Goal: Task Accomplishment & Management: Manage account settings

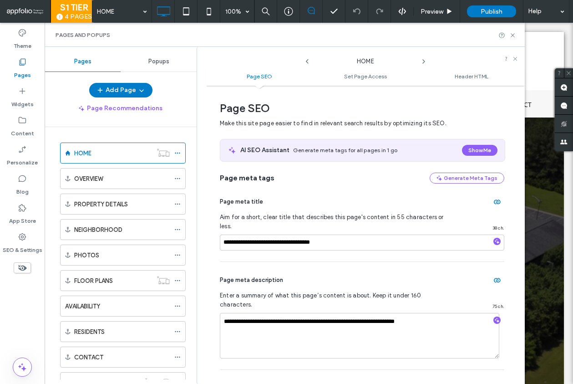
scroll to position [5, 0]
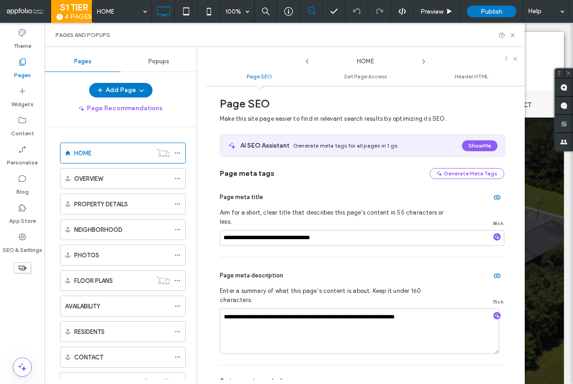
click at [425, 64] on icon at bounding box center [423, 61] width 7 height 7
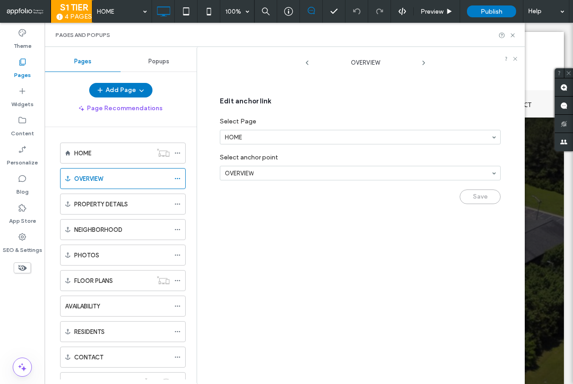
click at [425, 64] on icon at bounding box center [423, 62] width 7 height 7
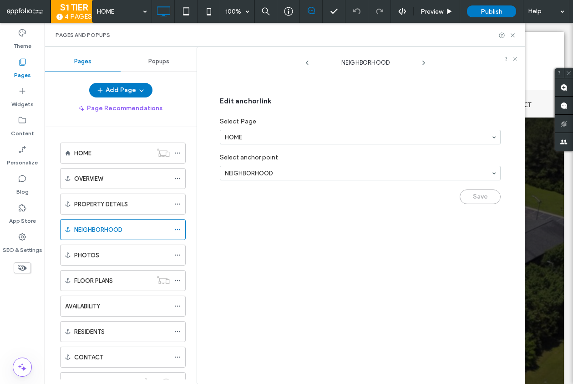
click at [425, 64] on icon at bounding box center [423, 62] width 7 height 7
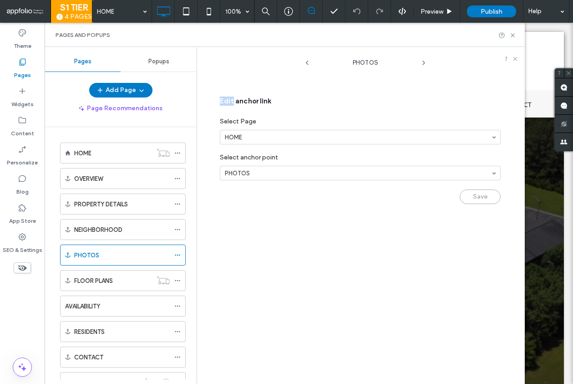
click at [425, 64] on icon at bounding box center [423, 62] width 7 height 7
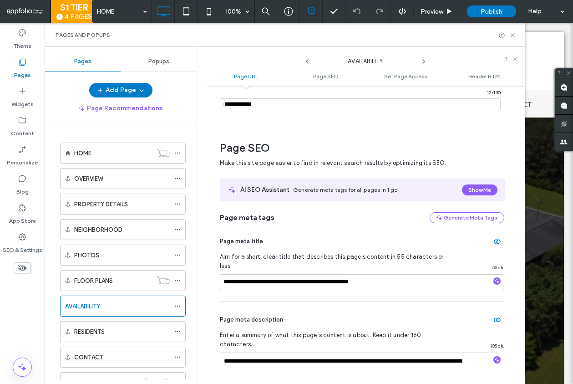
scroll to position [0, 0]
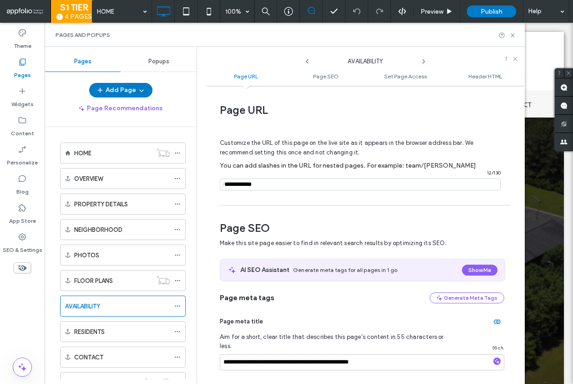
click at [424, 62] on use at bounding box center [424, 62] width 2 height 4
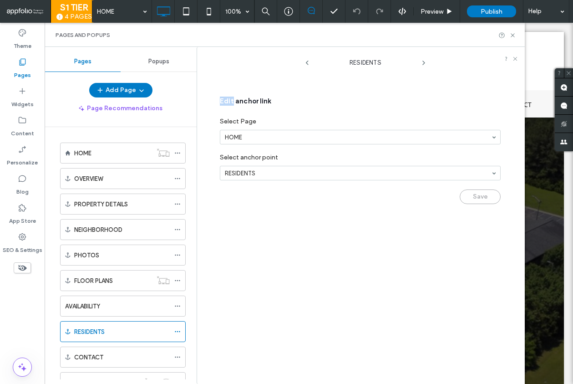
click at [424, 62] on use at bounding box center [424, 63] width 2 height 4
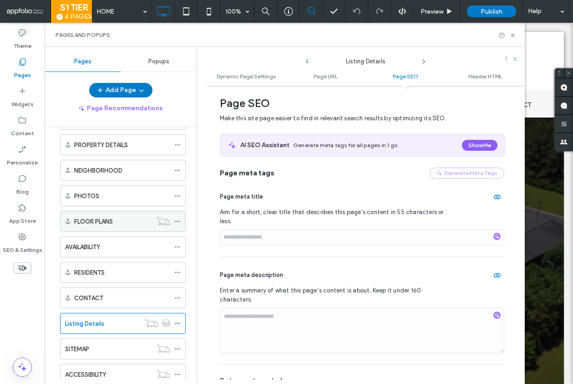
scroll to position [87, 0]
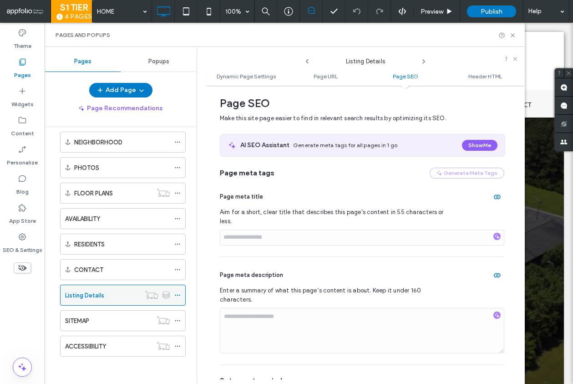
click at [180, 293] on icon at bounding box center [177, 295] width 6 height 6
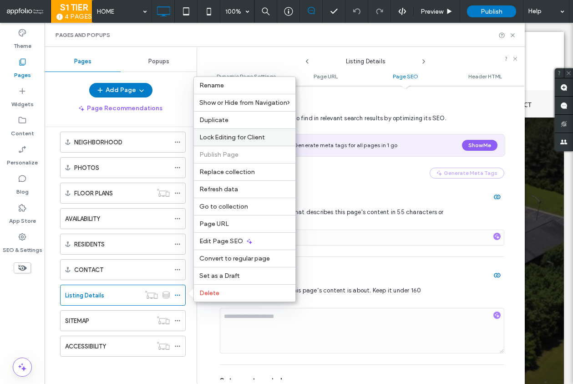
click at [273, 142] on div "Lock Editing for Client" at bounding box center [244, 136] width 101 height 17
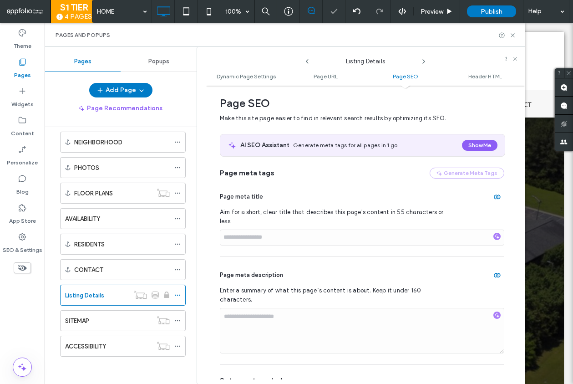
click at [420, 61] on icon at bounding box center [423, 61] width 7 height 7
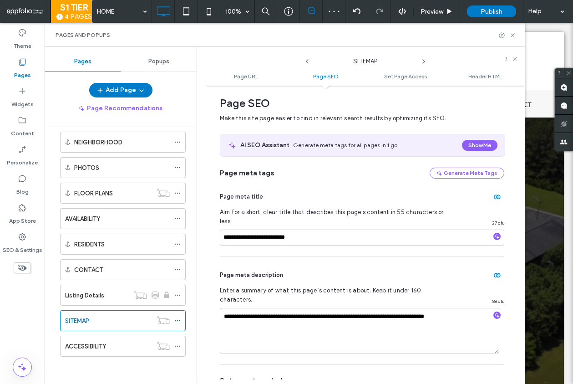
scroll to position [0, 0]
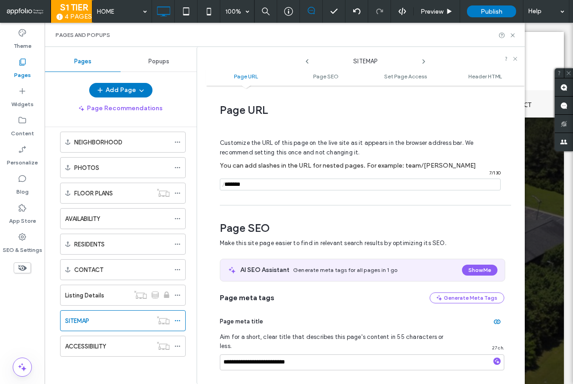
click at [424, 60] on icon at bounding box center [423, 61] width 7 height 7
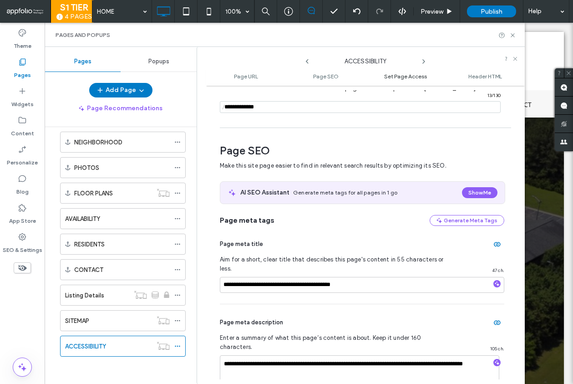
scroll to position [125, 0]
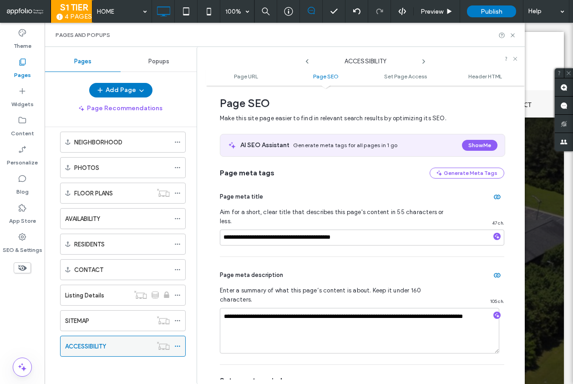
click at [101, 350] on label "ACCESSIBILITY" at bounding box center [85, 346] width 41 height 16
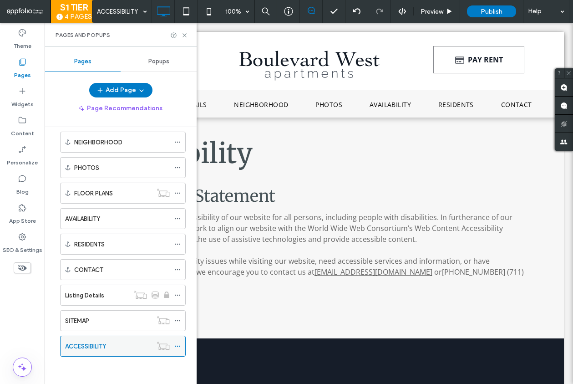
scroll to position [0, 0]
click at [183, 36] on icon at bounding box center [184, 35] width 7 height 7
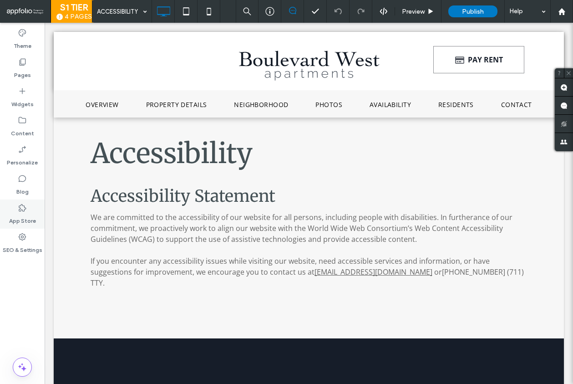
click at [36, 225] on div "App Store" at bounding box center [22, 213] width 45 height 29
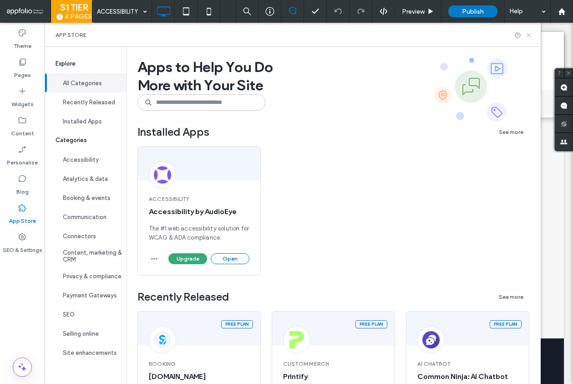
click at [530, 36] on use at bounding box center [528, 35] width 4 height 4
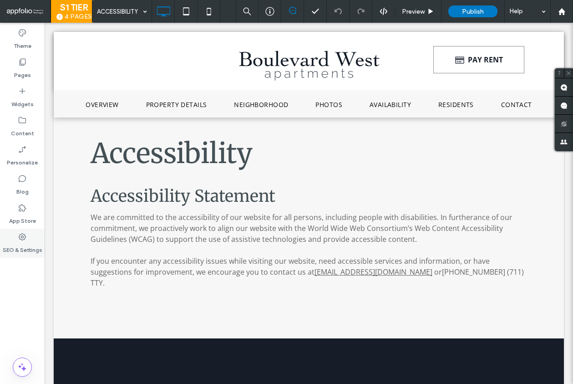
click at [32, 236] on div "SEO & Settings" at bounding box center [22, 242] width 45 height 29
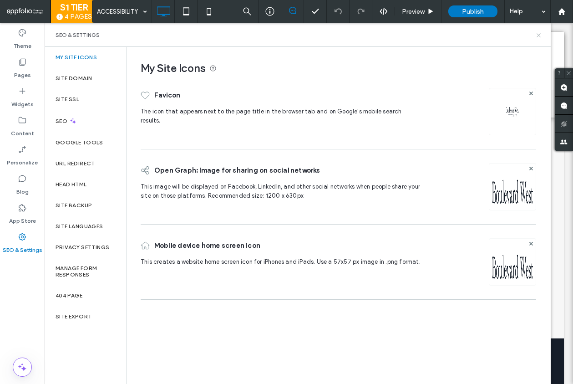
click at [539, 38] on icon at bounding box center [538, 35] width 7 height 7
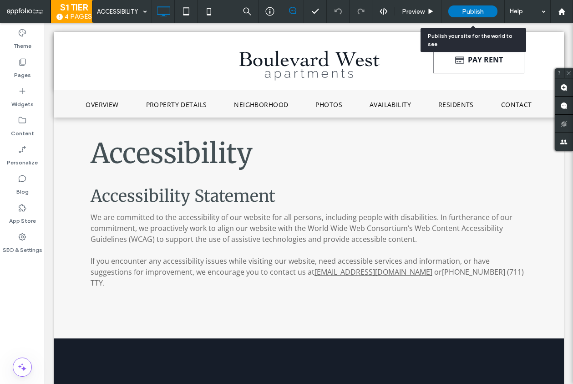
click at [496, 10] on div "Publish" at bounding box center [472, 11] width 49 height 12
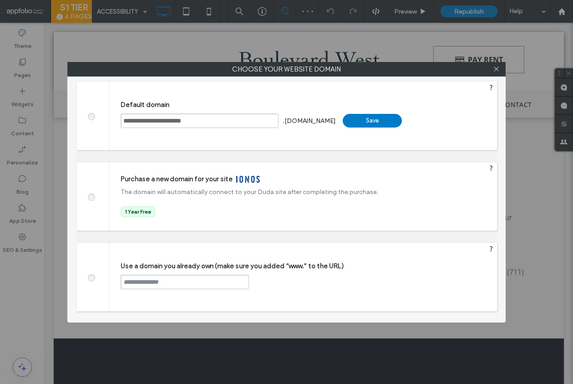
click at [91, 278] on span at bounding box center [91, 276] width 0 height 7
click at [154, 286] on input "text" at bounding box center [185, 281] width 128 height 15
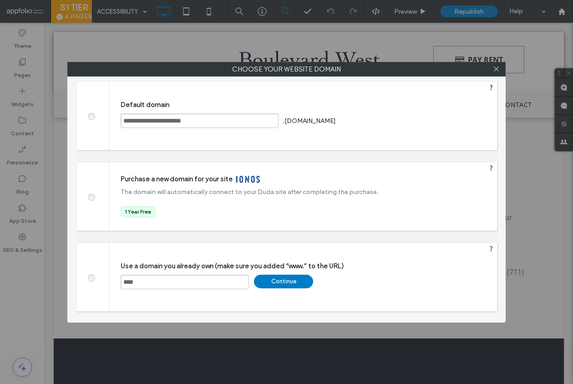
paste input "**********"
type input "**********"
click at [285, 283] on div "Continue" at bounding box center [283, 281] width 59 height 14
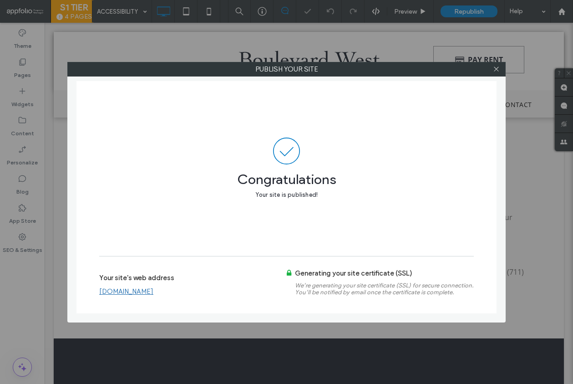
click at [153, 292] on link "www.boulevardwestapts.com" at bounding box center [126, 291] width 54 height 8
click at [495, 71] on icon at bounding box center [496, 69] width 7 height 7
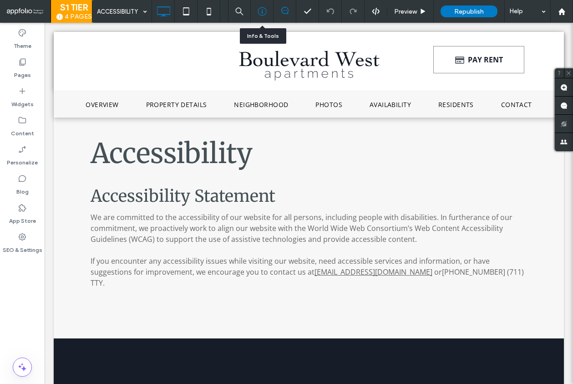
click at [259, 15] on use at bounding box center [261, 11] width 9 height 9
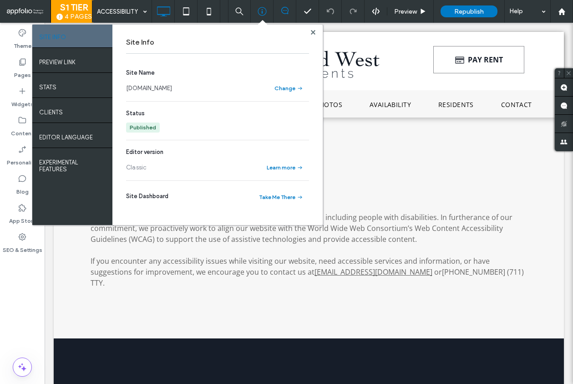
click at [78, 99] on div "STATS" at bounding box center [72, 87] width 80 height 25
click at [77, 109] on div "Clients" at bounding box center [72, 111] width 80 height 23
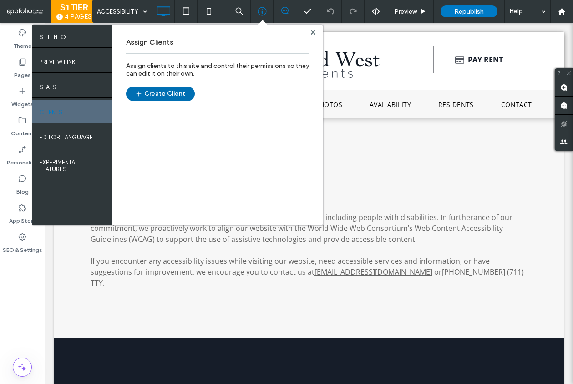
click at [161, 89] on button "Create Client" at bounding box center [160, 93] width 69 height 15
click at [318, 31] on div "Assign Clients Assign clients to this site and control their permissions so the…" at bounding box center [217, 125] width 210 height 200
click at [316, 33] on div "Assign Clients Assign clients to this site and control their permissions so the…" at bounding box center [217, 125] width 210 height 200
click at [138, 94] on use "button" at bounding box center [138, 93] width 5 height 5
drag, startPoint x: 312, startPoint y: 35, endPoint x: 253, endPoint y: 24, distance: 59.3
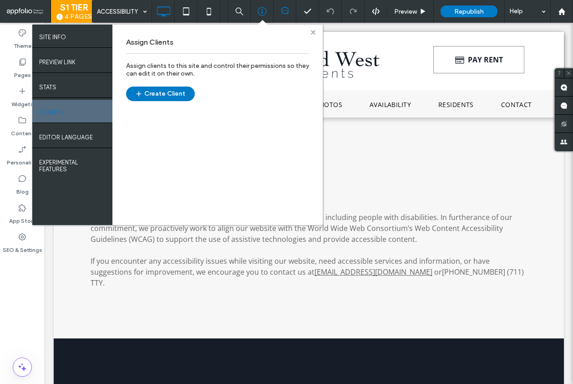
click at [312, 35] on span at bounding box center [313, 32] width 5 height 7
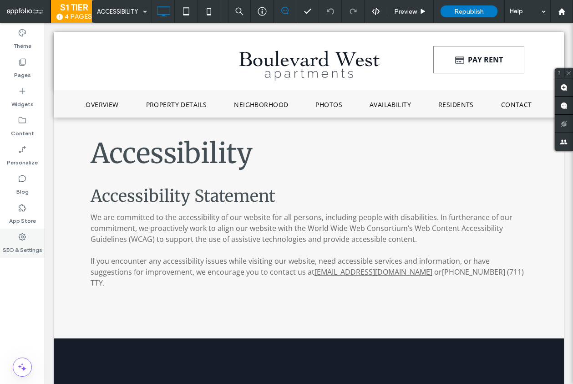
click at [9, 255] on div "SEO & Settings" at bounding box center [22, 242] width 45 height 29
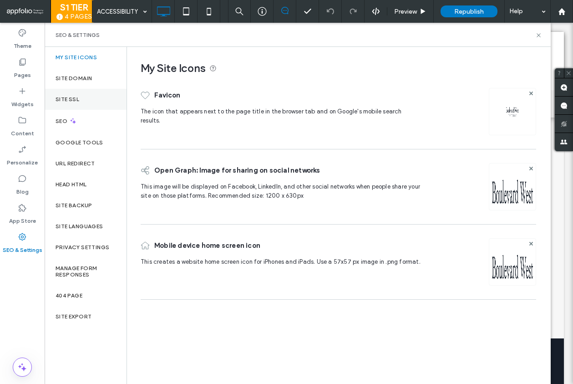
click at [88, 102] on div "Site SSL" at bounding box center [86, 99] width 82 height 21
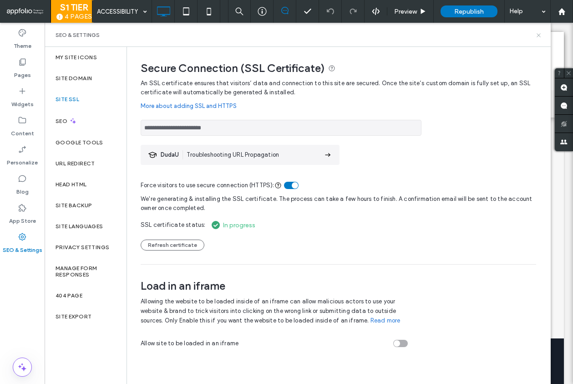
click at [540, 34] on icon at bounding box center [538, 35] width 7 height 7
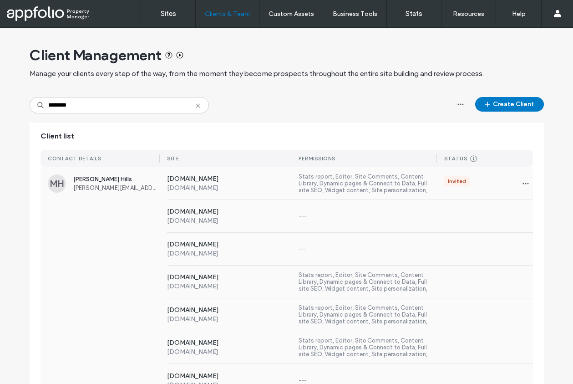
type input "********"
click at [86, 256] on div "www.sevenoaksva.com www.sevenoaksva.com ---" at bounding box center [286, 248] width 492 height 33
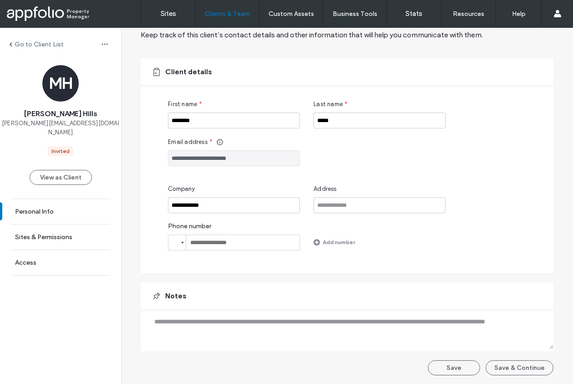
scroll to position [40, 0]
click at [500, 363] on button "Save & Continue" at bounding box center [519, 366] width 68 height 15
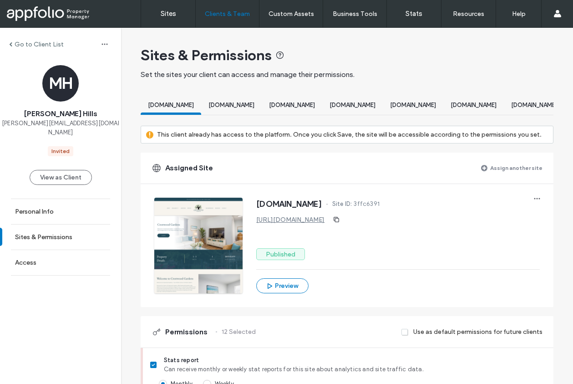
click at [539, 173] on div "Assigned Site Assign another site" at bounding box center [347, 167] width 412 height 31
click at [533, 176] on label "Assign another site" at bounding box center [516, 168] width 52 height 16
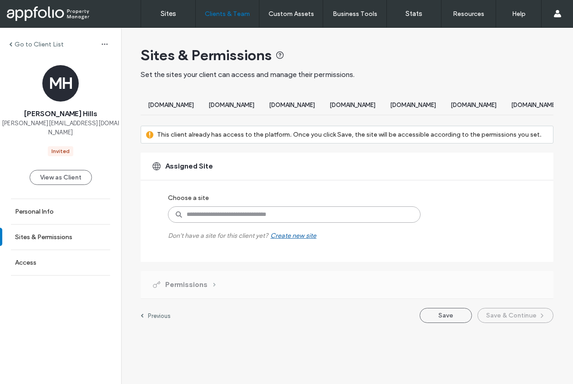
click at [228, 221] on input at bounding box center [294, 214] width 252 height 16
type input "**********"
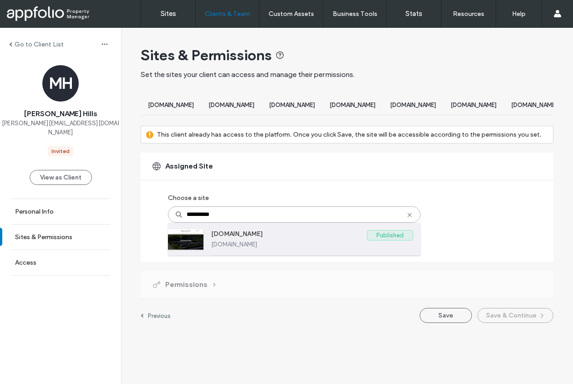
click at [251, 247] on label "www.boulevardwestapts.com" at bounding box center [312, 244] width 202 height 7
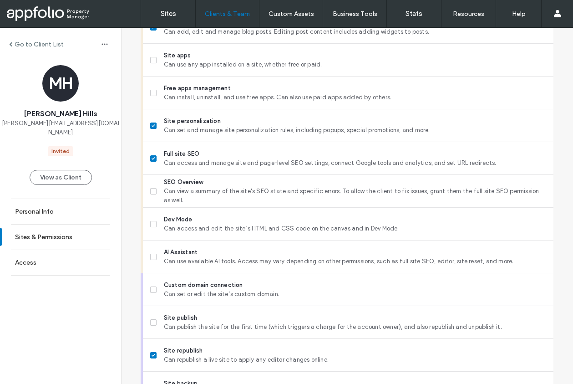
scroll to position [805, 0]
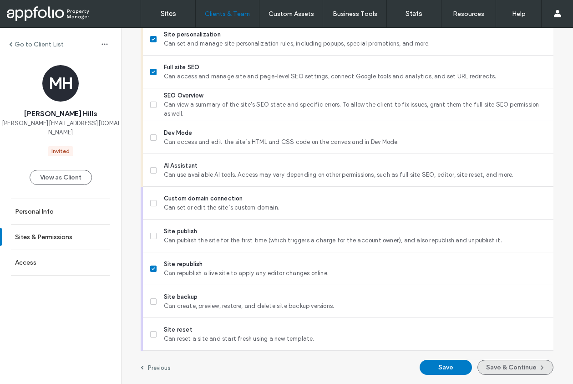
click at [482, 367] on button "Save & Continue" at bounding box center [515, 366] width 76 height 15
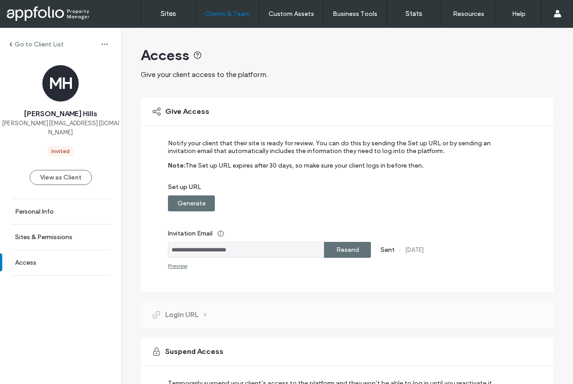
click at [342, 252] on label "Resend" at bounding box center [347, 249] width 23 height 17
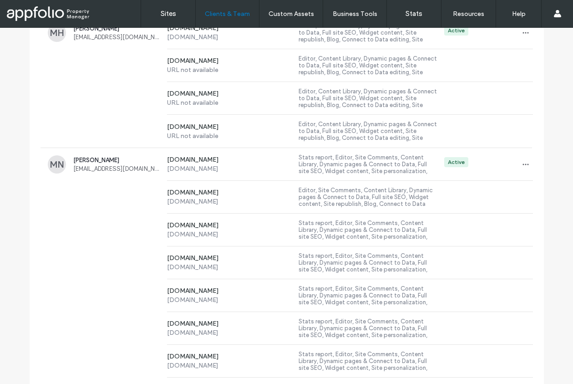
scroll to position [1212, 0]
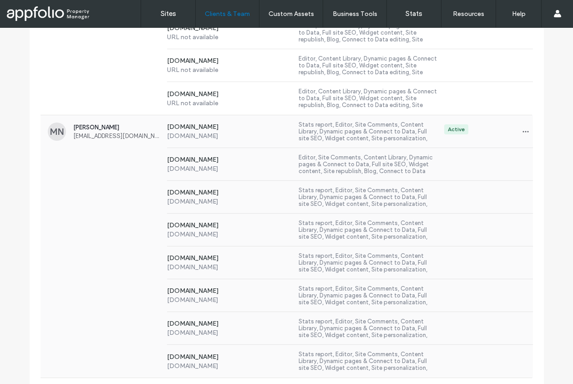
type input "****"
click at [122, 278] on div "www.communityapts.com www.communityapts.com Stats report, Editor, Site Comments…" at bounding box center [286, 262] width 492 height 33
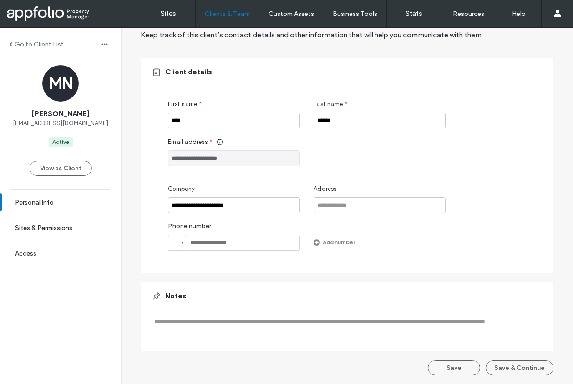
scroll to position [40, 0]
click at [517, 362] on button "Save & Continue" at bounding box center [519, 366] width 68 height 15
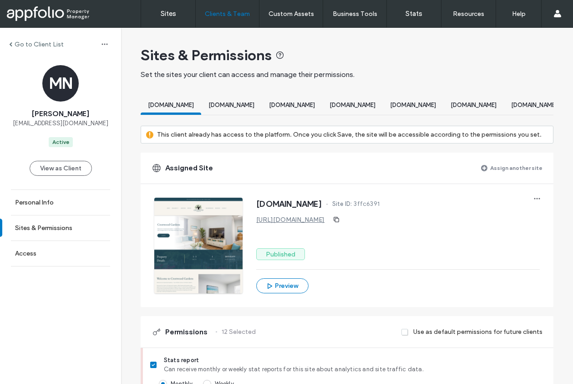
click at [525, 174] on label "Assign another site" at bounding box center [516, 168] width 52 height 16
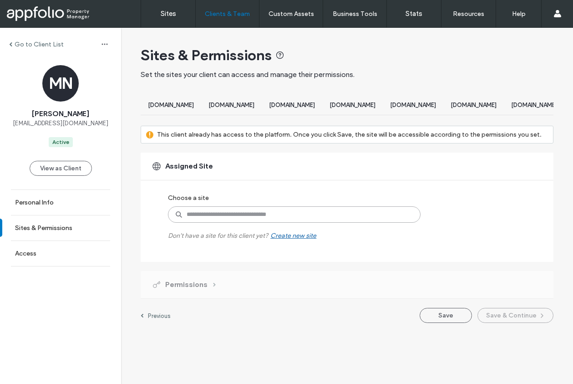
click at [241, 220] on input at bounding box center [294, 214] width 252 height 16
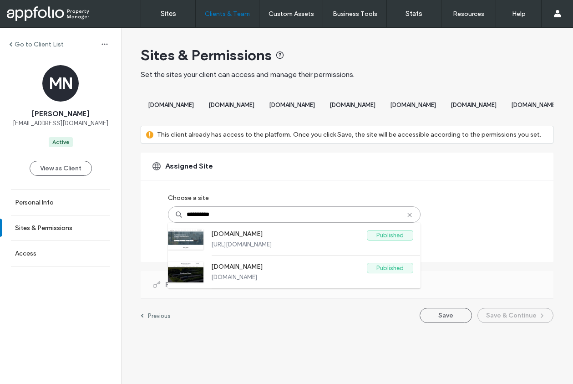
type input "**********"
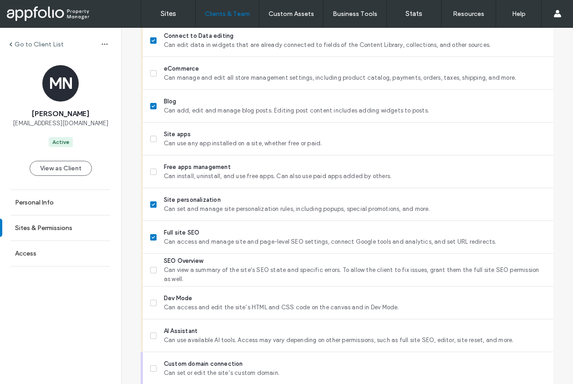
scroll to position [805, 0]
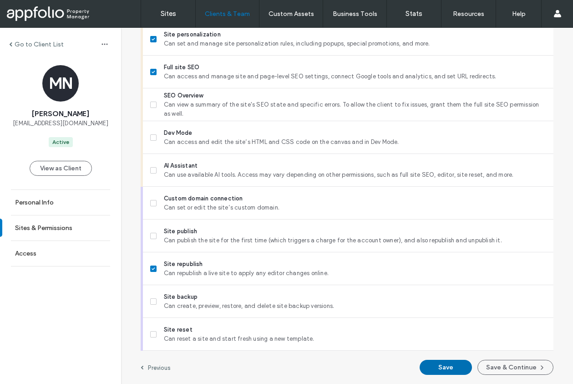
click at [435, 366] on button "Save" at bounding box center [445, 366] width 52 height 15
